Goal: Task Accomplishment & Management: Manage account settings

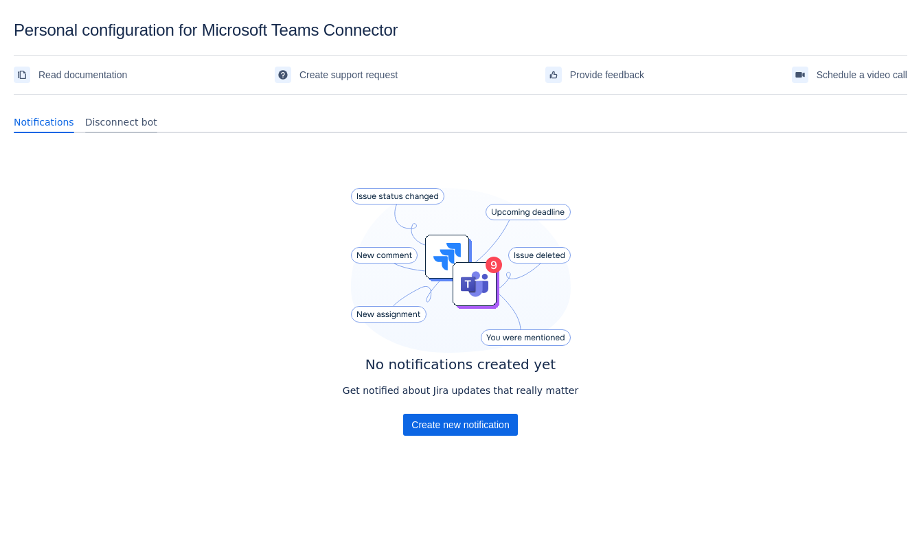
click at [128, 119] on span "Disconnect bot" at bounding box center [121, 122] width 72 height 14
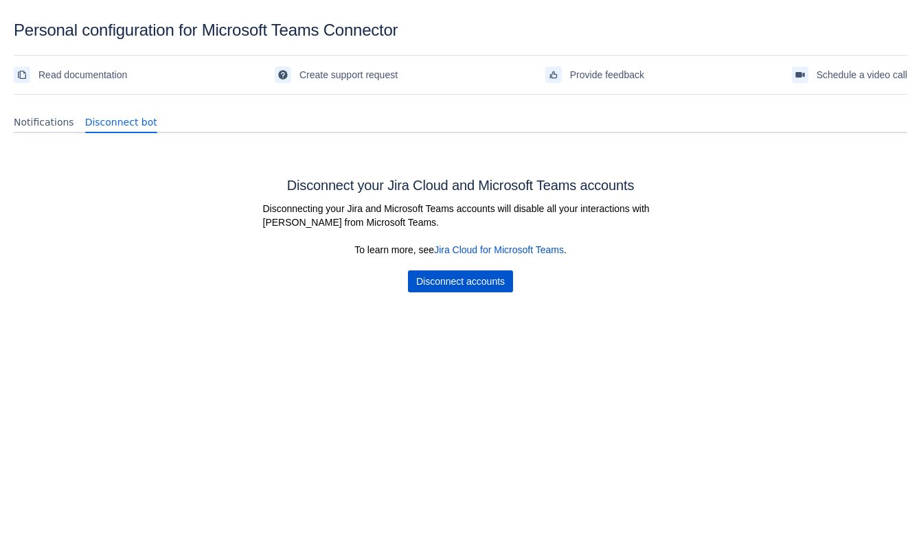
click at [424, 280] on span "Disconnect accounts" at bounding box center [460, 282] width 89 height 22
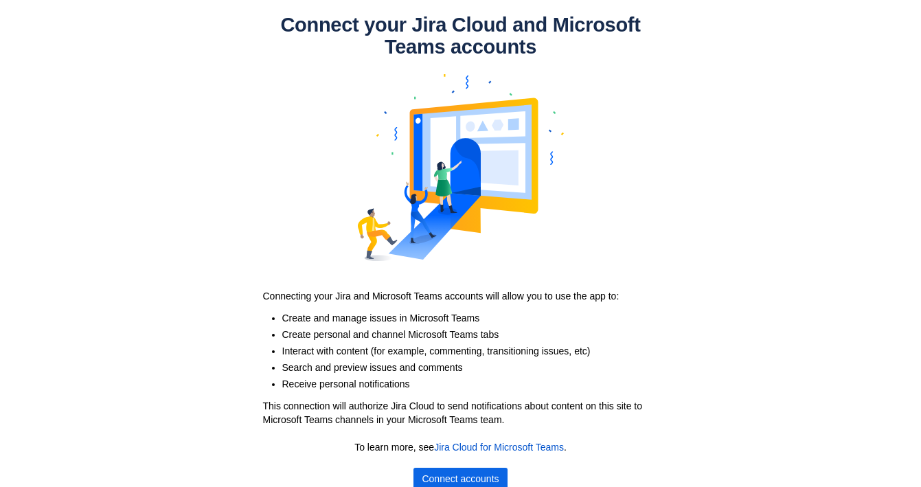
scroll to position [10, 0]
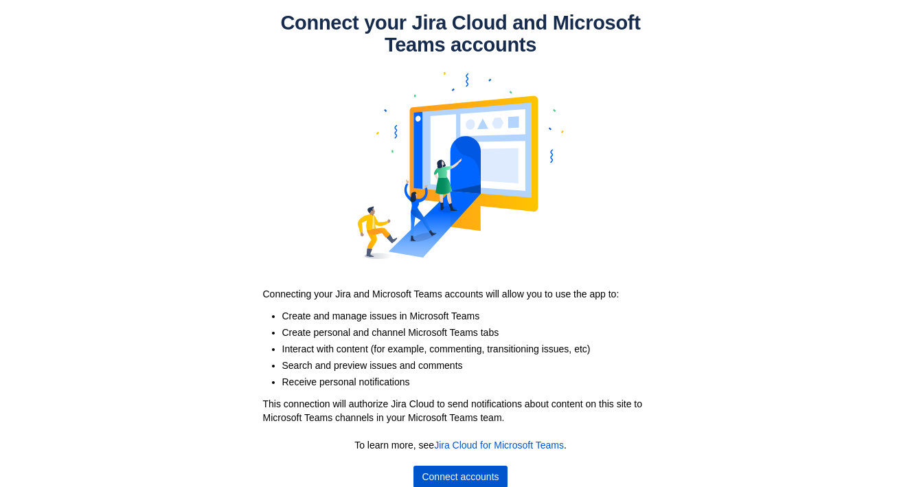
click at [444, 471] on span "Connect accounts" at bounding box center [460, 477] width 77 height 22
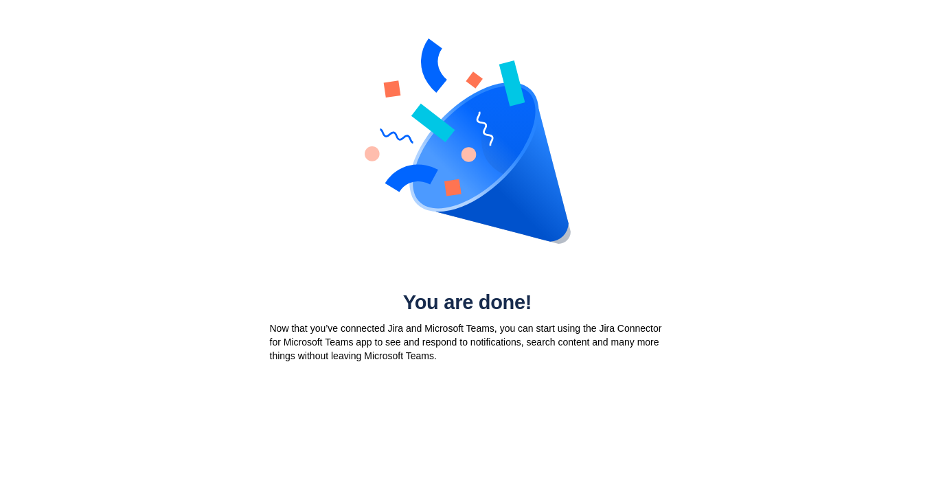
scroll to position [0, 0]
